Goal: Obtain resource: Download file/media

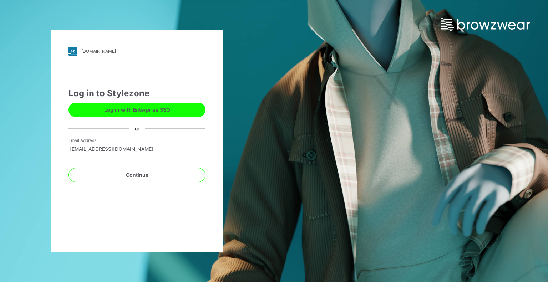
click at [153, 166] on div "Continue" at bounding box center [137, 173] width 137 height 17
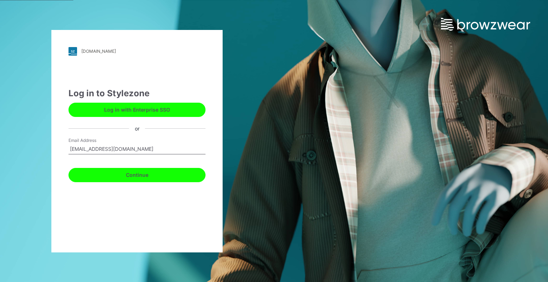
click at [151, 175] on button "Continue" at bounding box center [137, 175] width 137 height 14
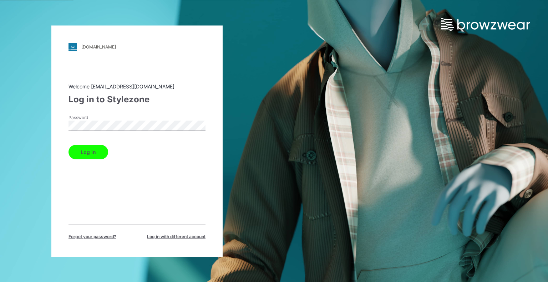
click at [69, 145] on button "Log in" at bounding box center [89, 152] width 40 height 14
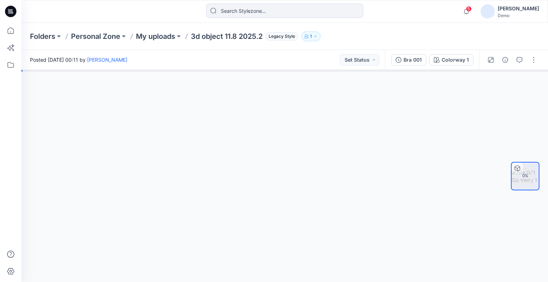
click at [19, 30] on div at bounding box center [10, 141] width 21 height 282
click at [11, 31] on icon at bounding box center [11, 31] width 16 height 16
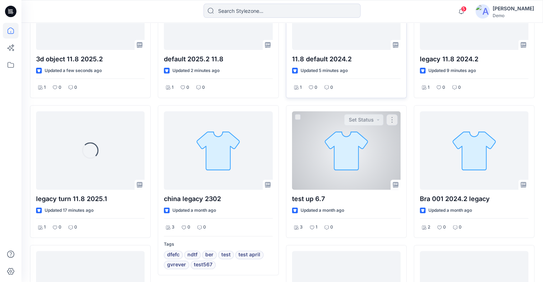
scroll to position [311, 0]
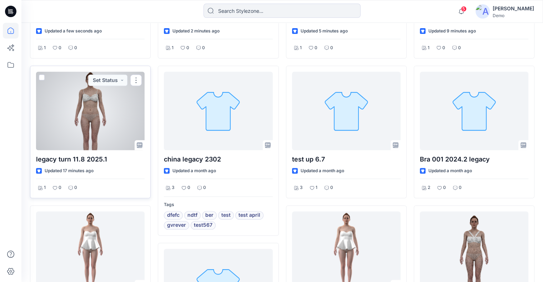
click at [102, 123] on div at bounding box center [90, 111] width 109 height 79
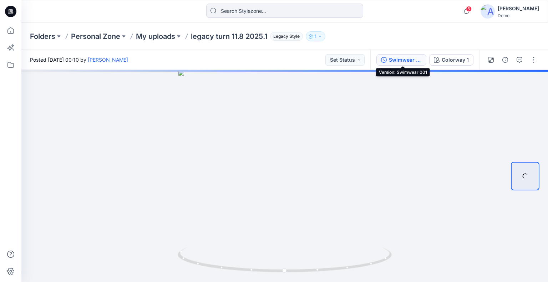
click at [411, 59] on div "Swimwear 001" at bounding box center [405, 60] width 33 height 8
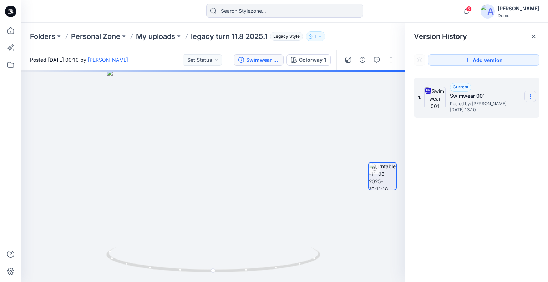
click at [528, 94] on icon at bounding box center [531, 97] width 6 height 6
click at [490, 108] on span "Download Source BW File" at bounding box center [495, 110] width 60 height 9
drag, startPoint x: 303, startPoint y: 152, endPoint x: 301, endPoint y: 113, distance: 39.4
click at [317, 147] on div at bounding box center [213, 176] width 384 height 212
click at [7, 31] on icon at bounding box center [11, 31] width 16 height 16
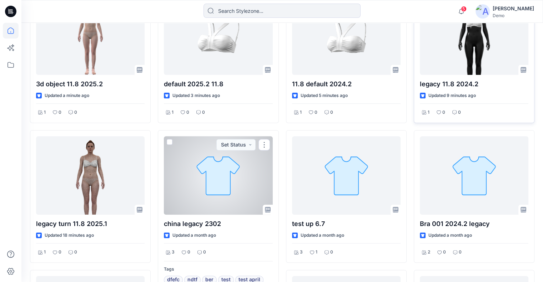
scroll to position [224, 0]
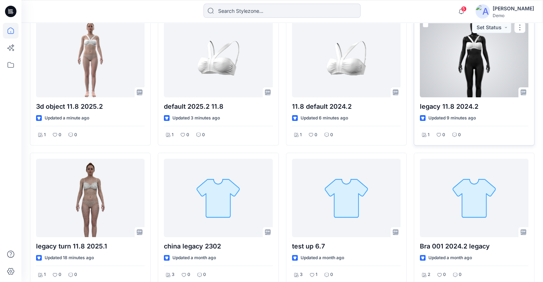
click at [476, 80] on div at bounding box center [474, 58] width 109 height 79
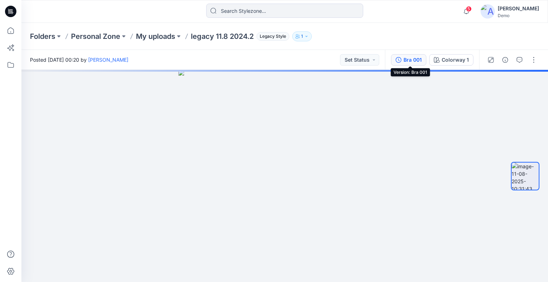
click at [419, 60] on div "Bra 001" at bounding box center [413, 60] width 18 height 8
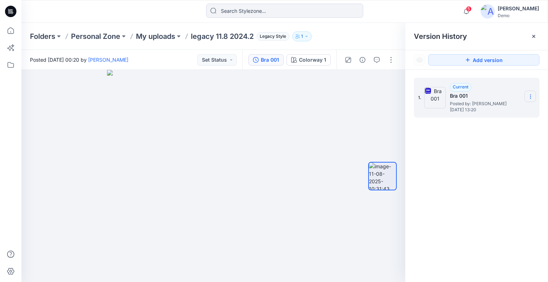
click at [531, 96] on icon at bounding box center [531, 97] width 6 height 6
drag, startPoint x: 506, startPoint y: 113, endPoint x: 485, endPoint y: 111, distance: 20.8
click at [506, 112] on span "Download Source BW File" at bounding box center [495, 110] width 60 height 9
click at [11, 27] on icon at bounding box center [11, 31] width 16 height 16
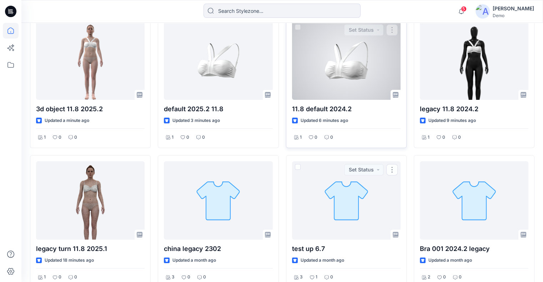
scroll to position [179, 0]
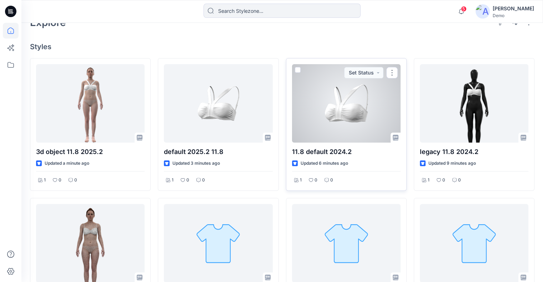
click at [363, 123] on div at bounding box center [346, 103] width 109 height 79
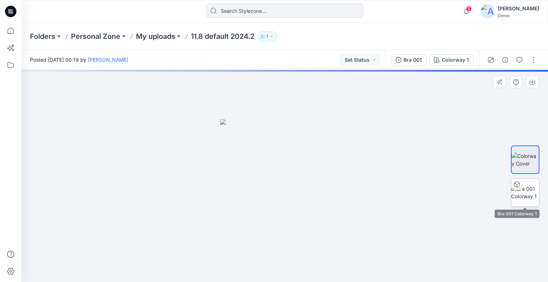
click at [517, 184] on icon at bounding box center [517, 184] width 5 height 2
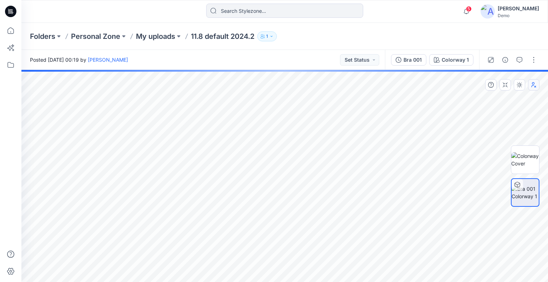
click at [536, 88] on button "button" at bounding box center [533, 84] width 11 height 11
click at [536, 87] on icon "button" at bounding box center [534, 85] width 6 height 6
click at [12, 29] on icon at bounding box center [10, 30] width 6 height 6
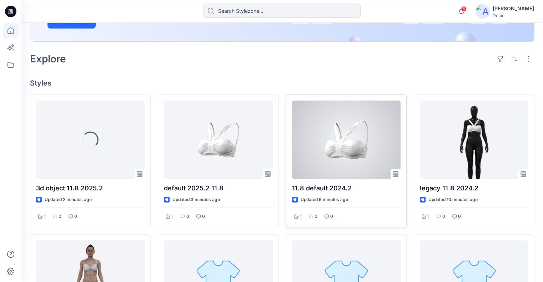
scroll to position [143, 0]
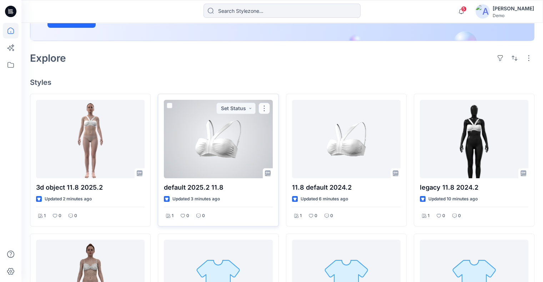
click at [228, 162] on div at bounding box center [218, 139] width 109 height 79
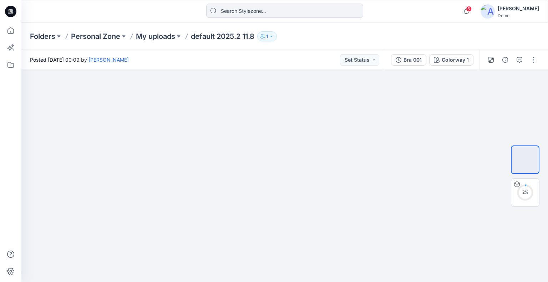
click at [331, 49] on div "Folders Personal Zone My uploads default 2025.2 11.8 1" at bounding box center [284, 36] width 527 height 27
drag, startPoint x: 523, startPoint y: 185, endPoint x: 515, endPoint y: 165, distance: 21.2
click at [523, 185] on icon at bounding box center [525, 192] width 17 height 17
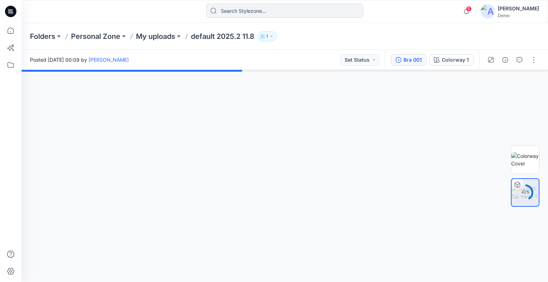
click at [417, 57] on div "Bra 001" at bounding box center [413, 60] width 18 height 8
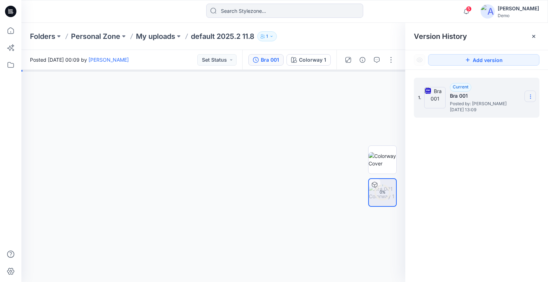
drag, startPoint x: 528, startPoint y: 96, endPoint x: 526, endPoint y: 100, distance: 4.6
click at [528, 95] on icon at bounding box center [531, 97] width 6 height 6
click at [506, 110] on span "Download Source BW File" at bounding box center [495, 110] width 60 height 9
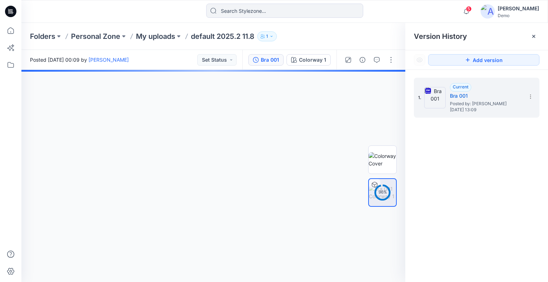
click at [366, 34] on div "Folders Personal Zone My uploads default 2025.2 11.8 1" at bounding box center [257, 36] width 454 height 10
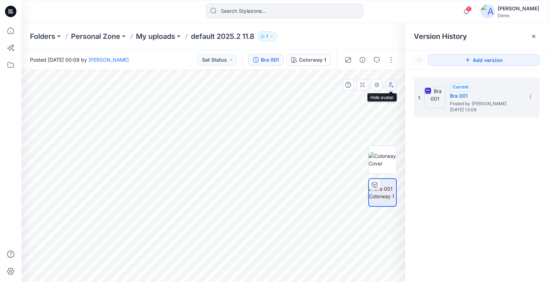
click at [395, 89] on button "button" at bounding box center [391, 84] width 11 height 11
click at [393, 85] on icon "button" at bounding box center [392, 85] width 6 height 6
click at [11, 31] on icon at bounding box center [11, 31] width 16 height 16
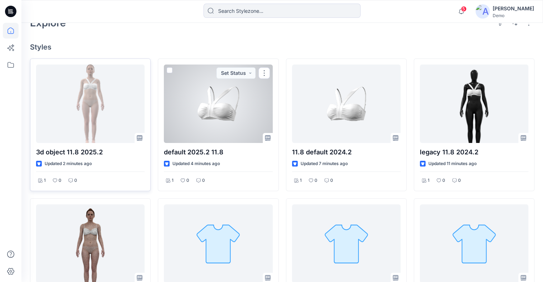
scroll to position [143, 0]
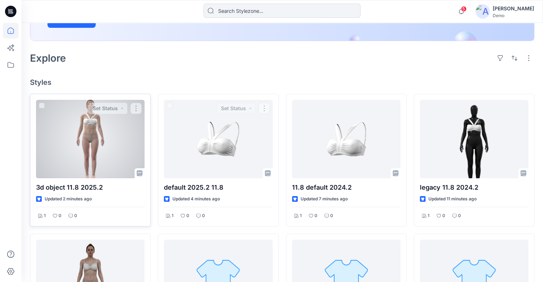
click at [105, 132] on div at bounding box center [90, 139] width 109 height 79
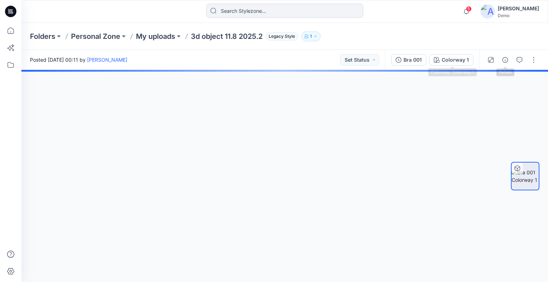
click at [413, 61] on div "Bra 001" at bounding box center [413, 60] width 18 height 8
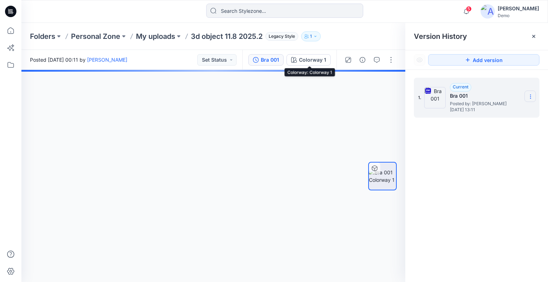
drag, startPoint x: 533, startPoint y: 95, endPoint x: 487, endPoint y: 109, distance: 48.1
click at [533, 95] on icon at bounding box center [531, 97] width 6 height 6
click at [391, 87] on icon "button" at bounding box center [392, 85] width 6 height 6
click at [392, 87] on icon "button" at bounding box center [392, 85] width 6 height 6
click at [9, 32] on icon at bounding box center [11, 31] width 16 height 16
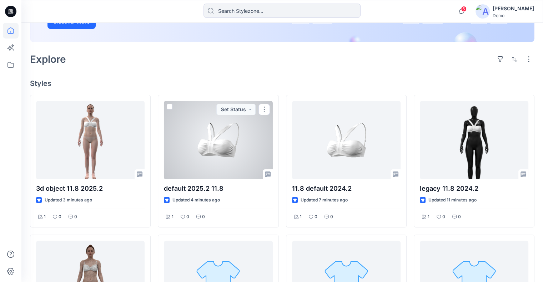
scroll to position [179, 0]
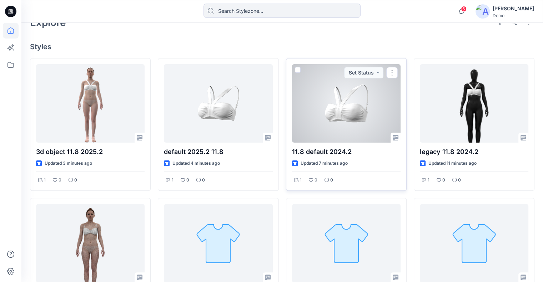
click at [361, 125] on div at bounding box center [346, 103] width 109 height 79
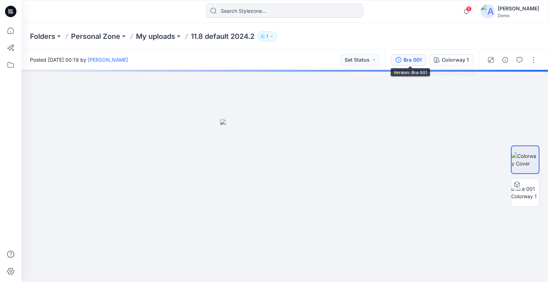
click at [424, 60] on button "Bra 001" at bounding box center [408, 59] width 35 height 11
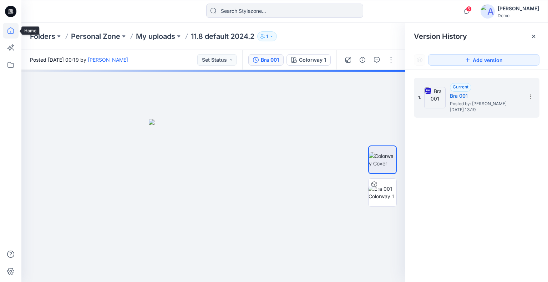
click at [14, 32] on icon at bounding box center [10, 30] width 6 height 6
